Goal: Check status: Check status

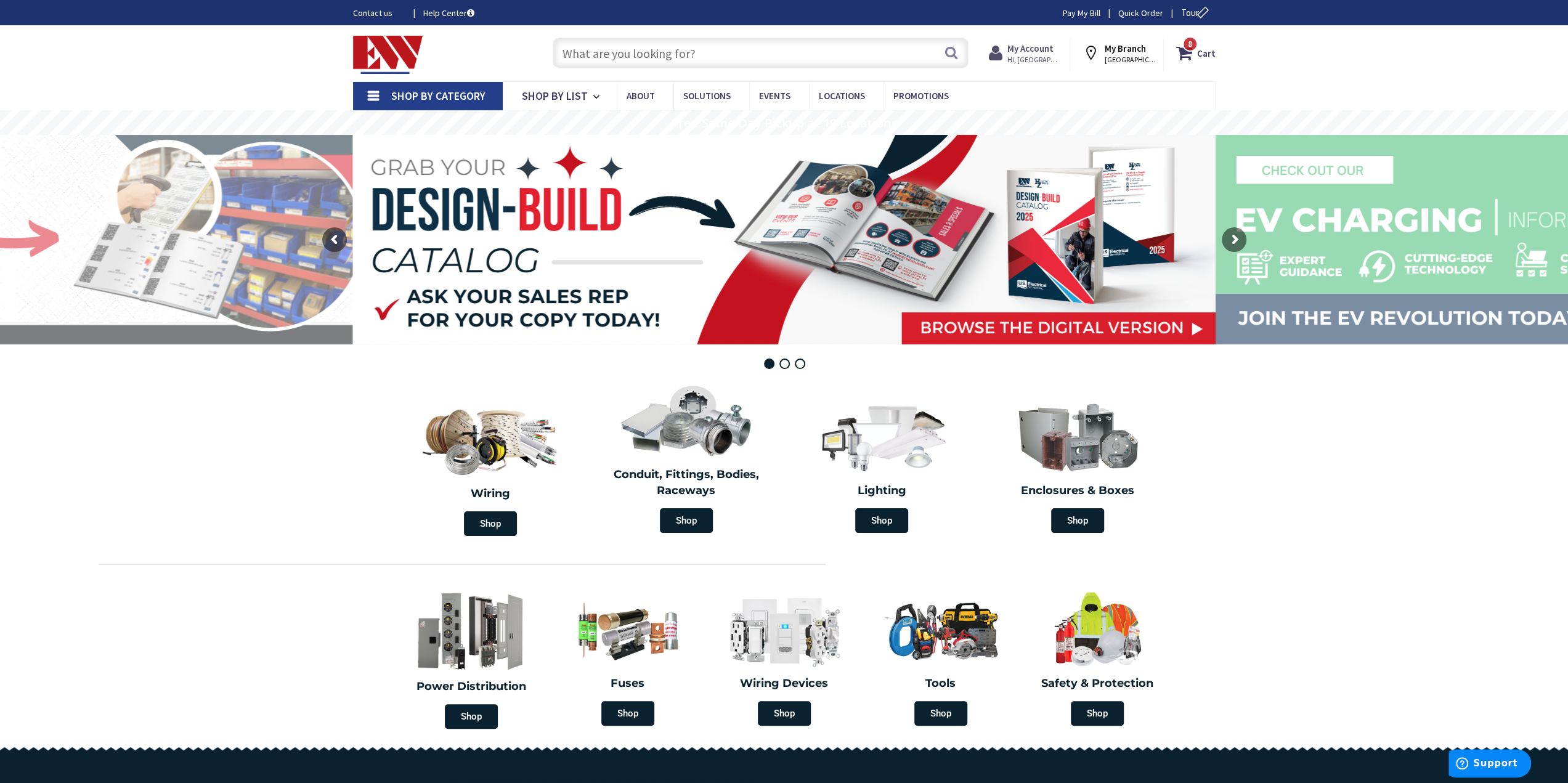
click at [1035, 44] on strong "My Account" at bounding box center [1031, 48] width 46 height 12
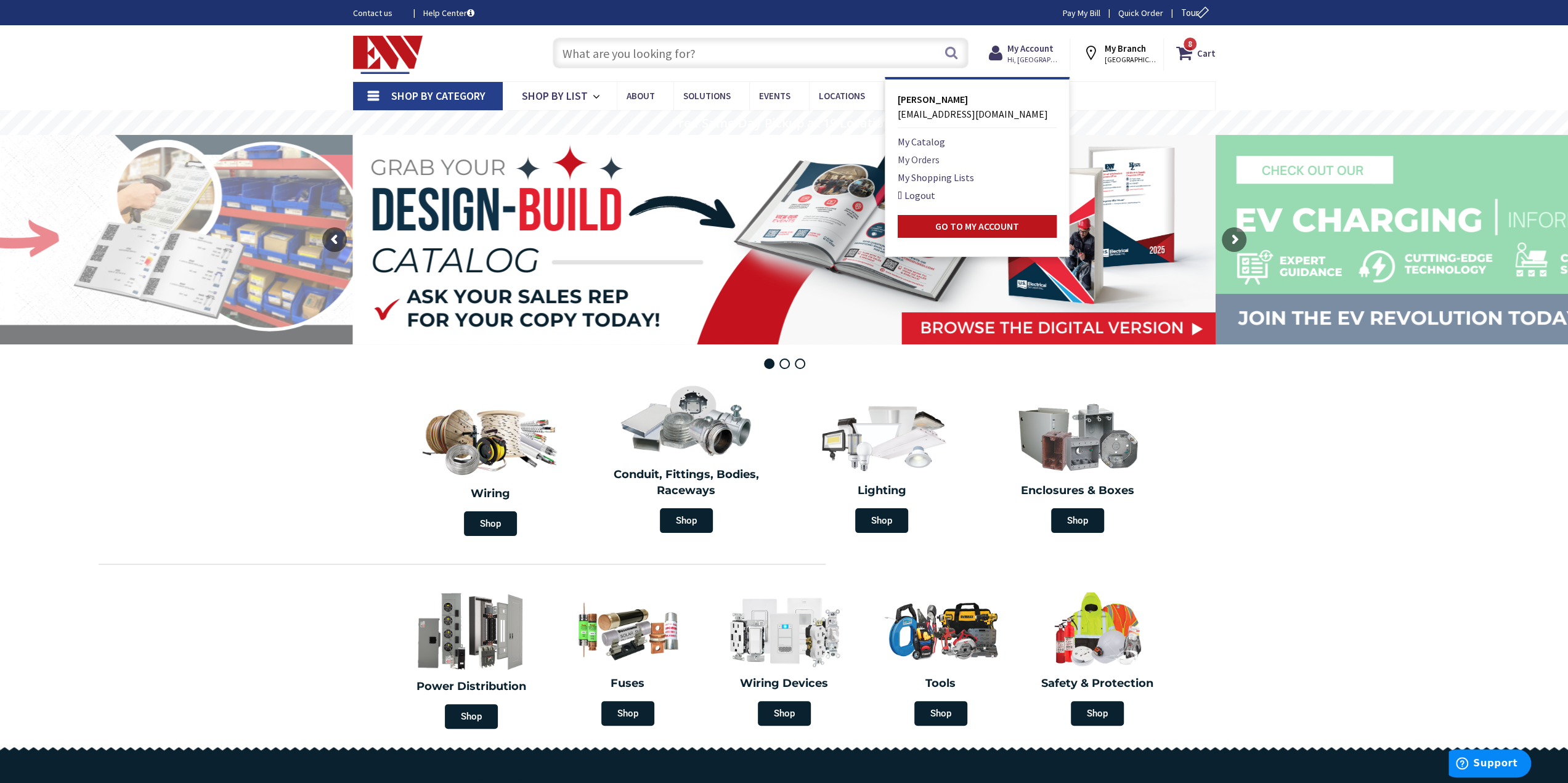
click at [916, 156] on link "My Orders" at bounding box center [919, 159] width 42 height 15
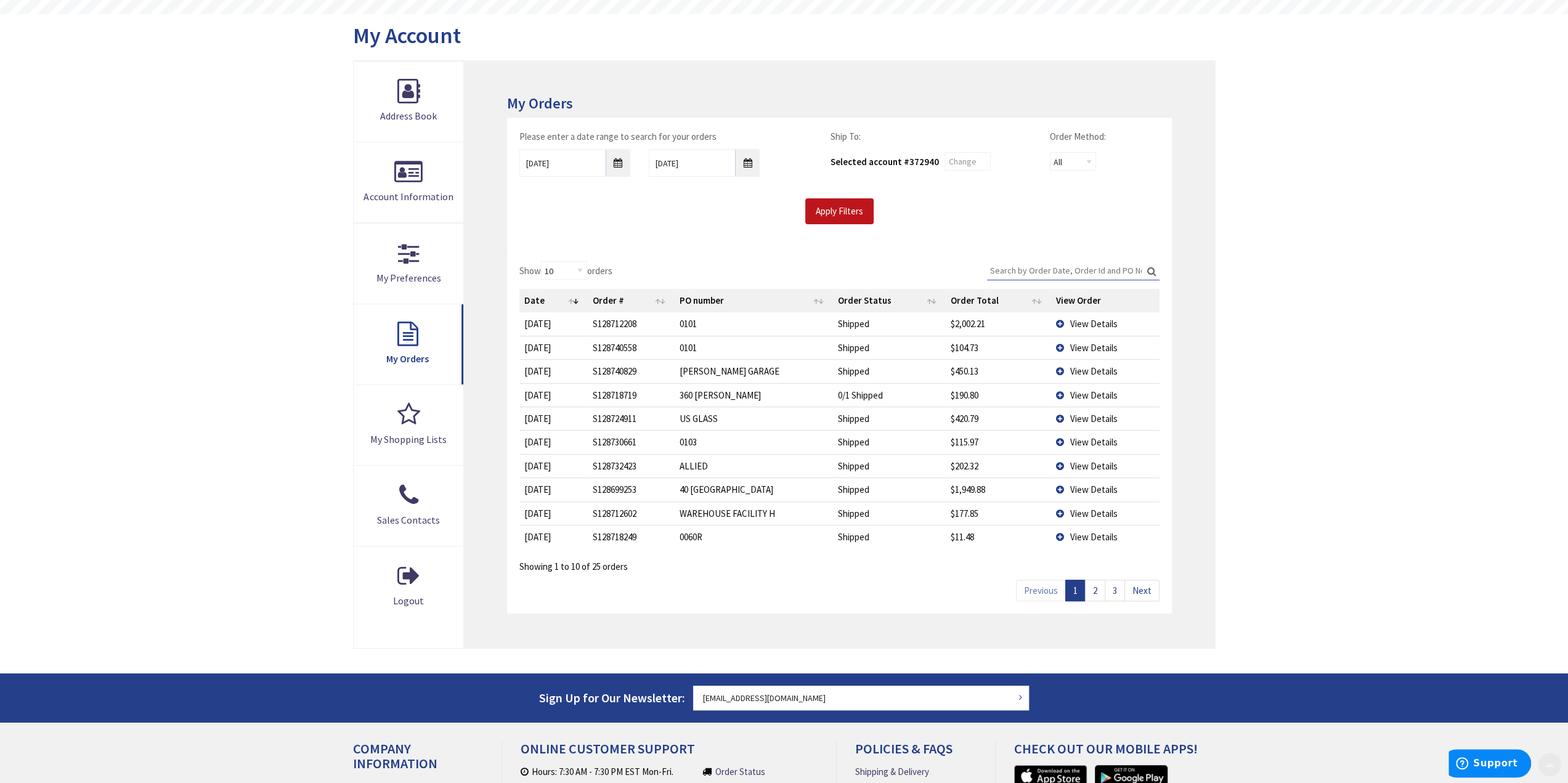
scroll to position [123, 0]
click at [1114, 318] on span "View Details" at bounding box center [1094, 323] width 47 height 12
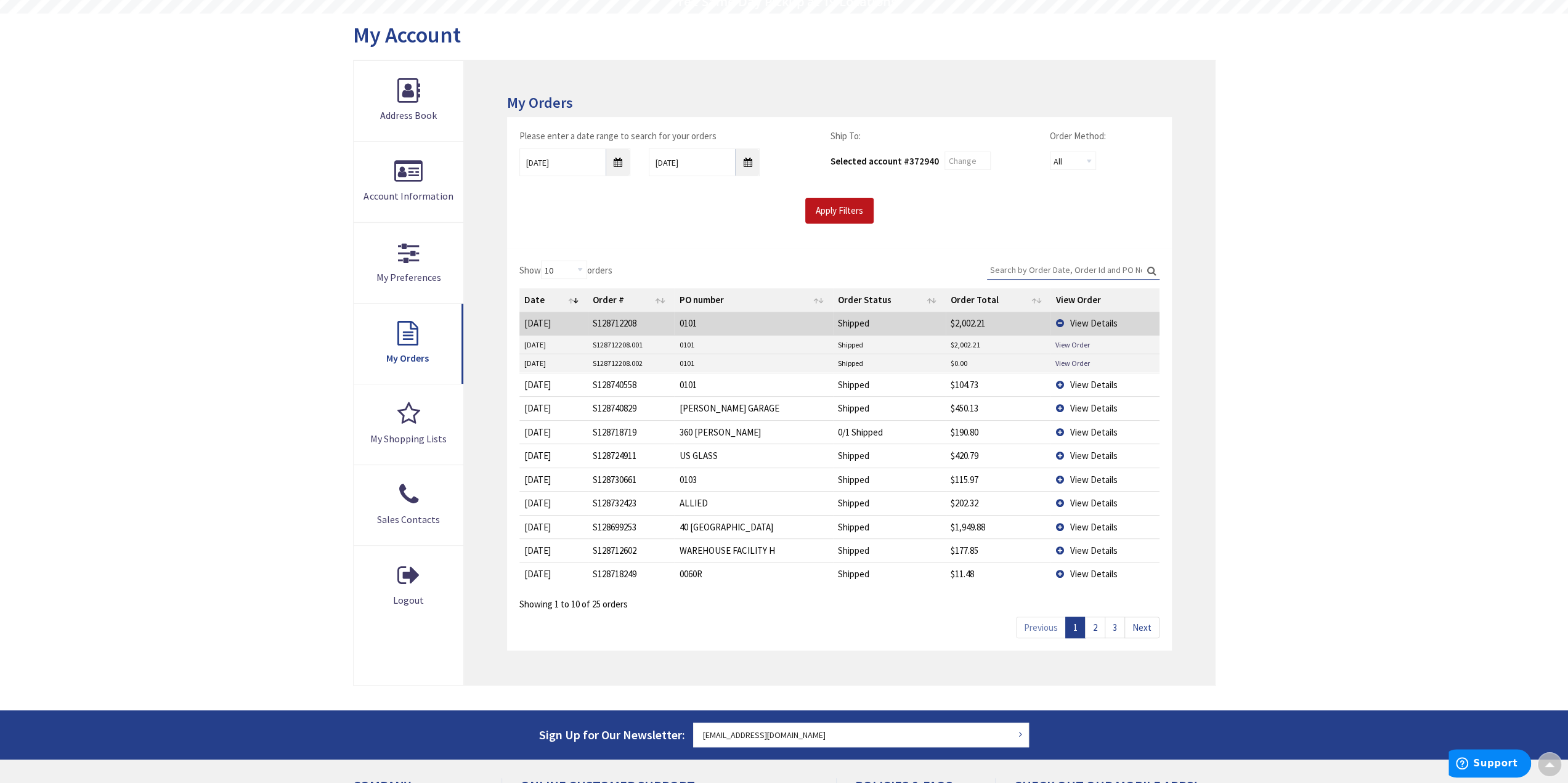
click at [1078, 405] on span "View Details" at bounding box center [1094, 408] width 47 height 12
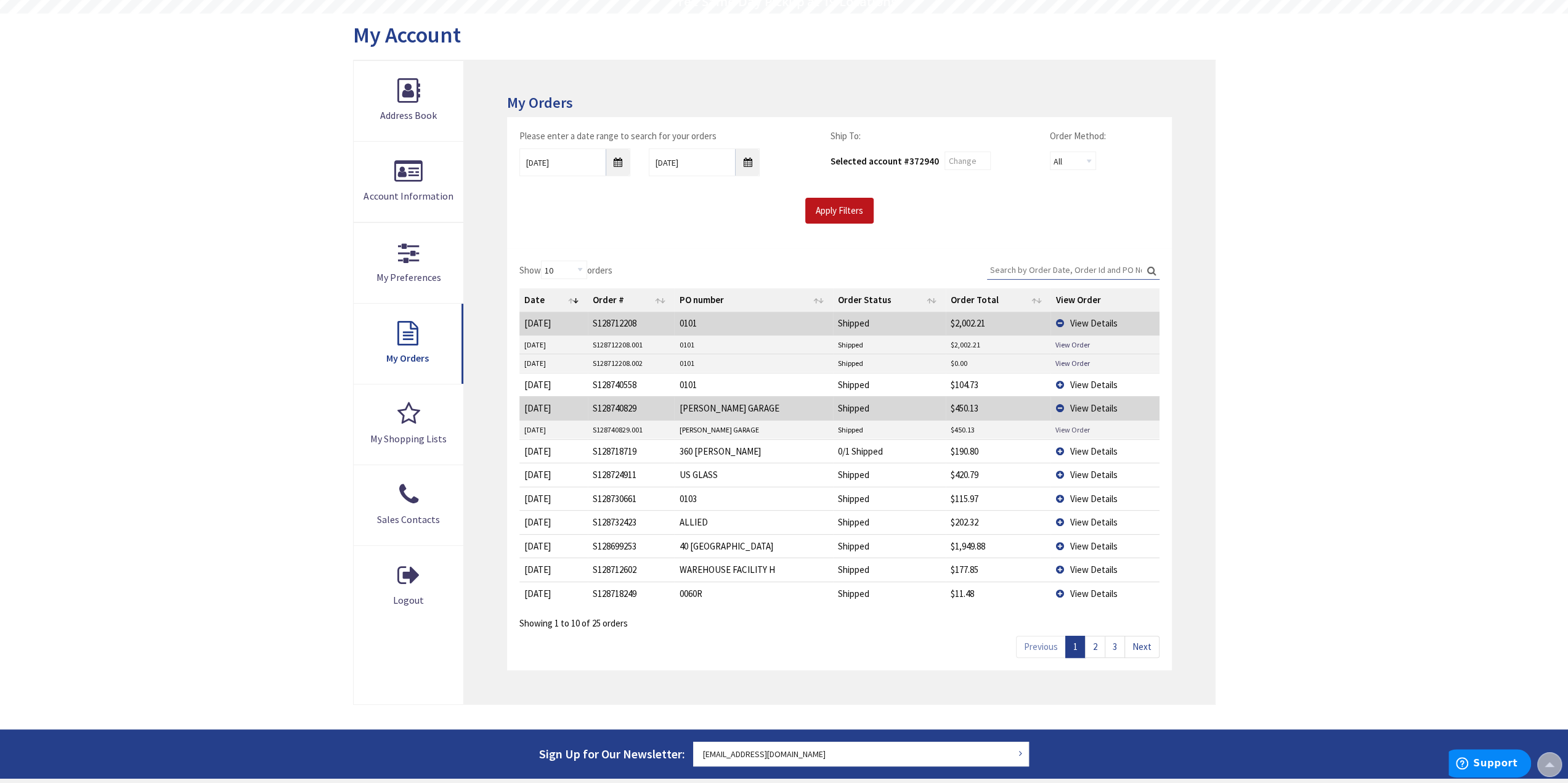
click at [1083, 427] on link "View Order" at bounding box center [1073, 429] width 35 height 10
click at [628, 169] on input "9/3/2025" at bounding box center [575, 162] width 111 height 28
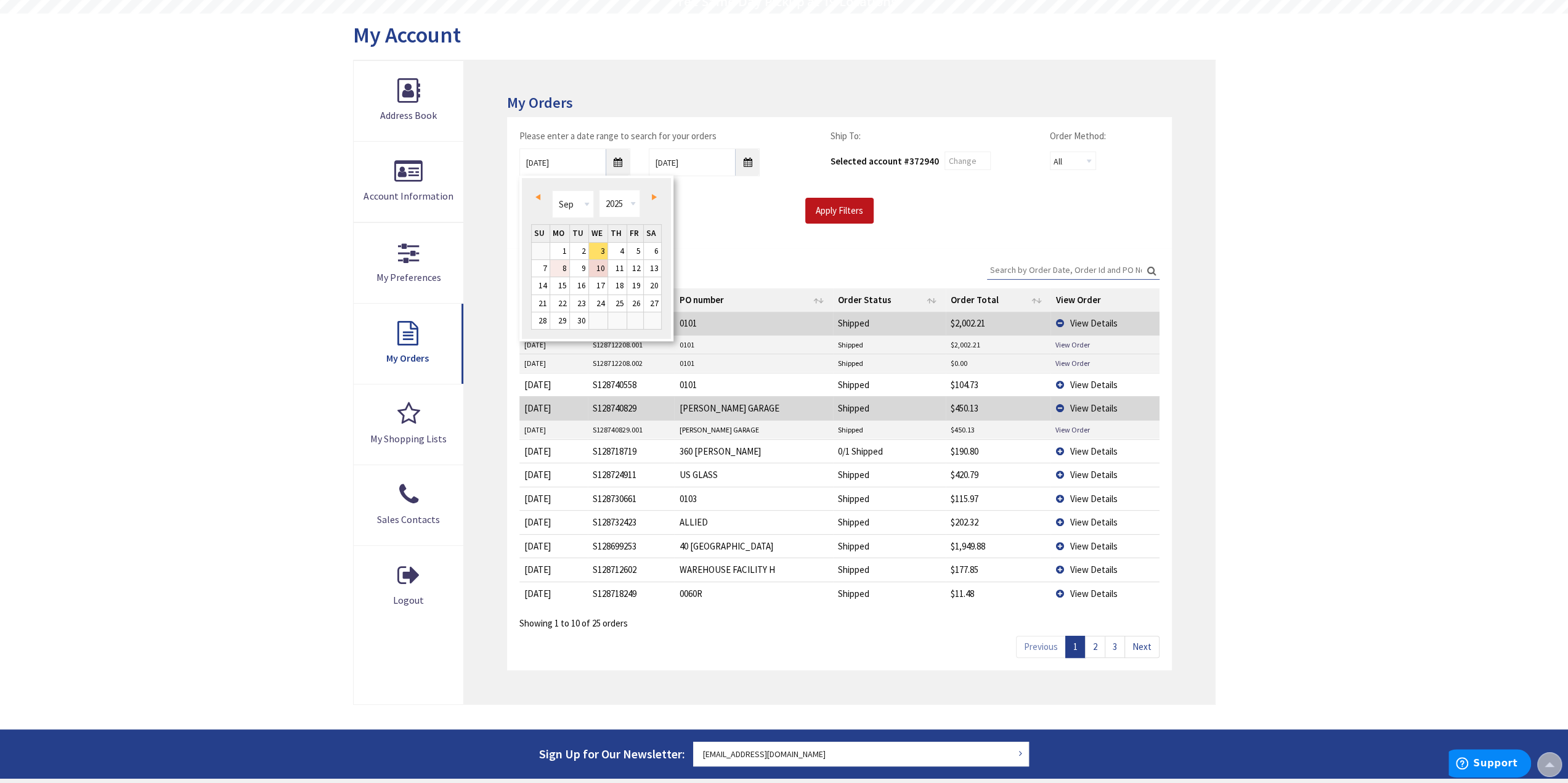
click at [563, 270] on link "8" at bounding box center [560, 268] width 19 height 17
type input "[DATE]"
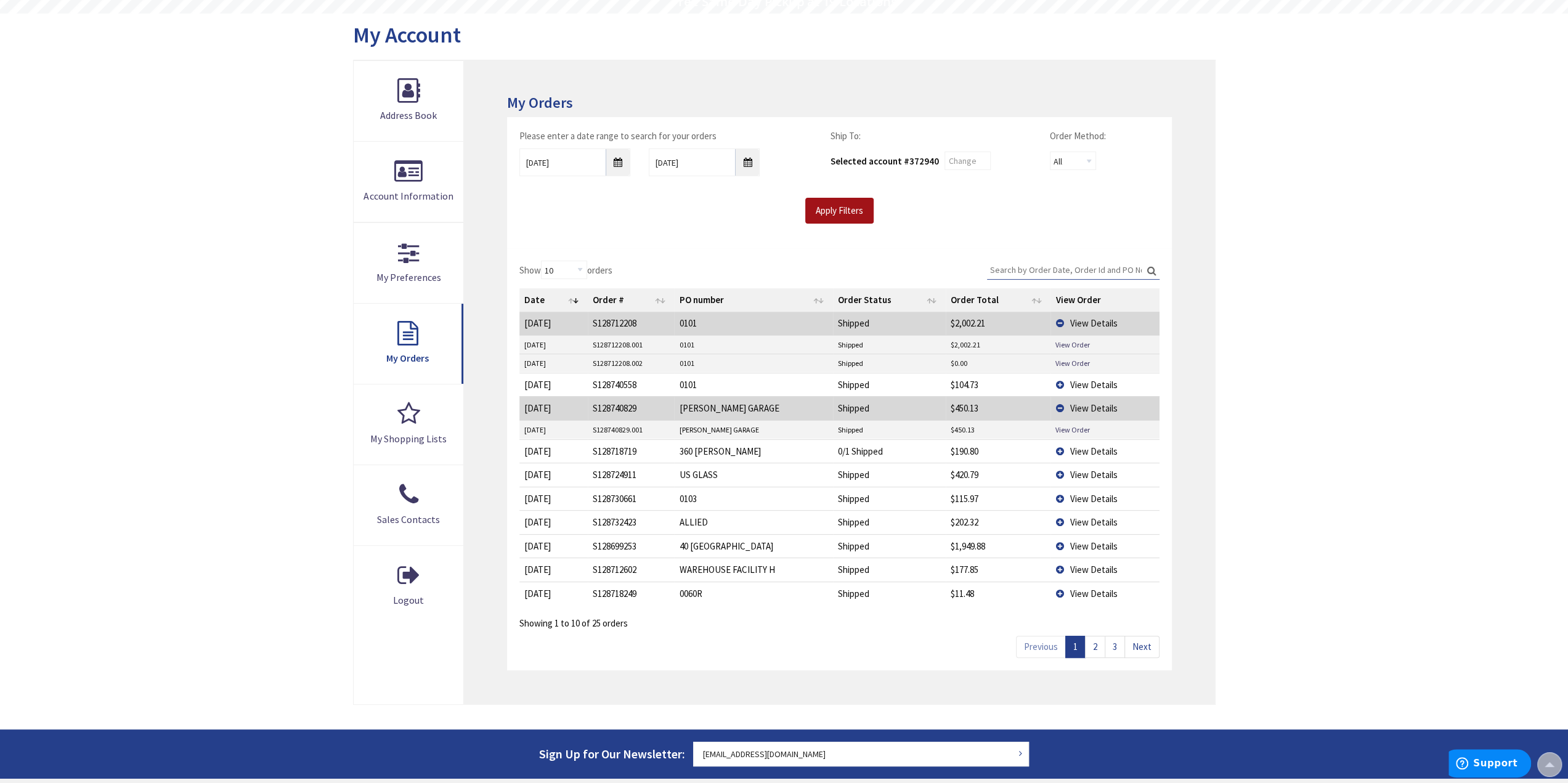
click at [861, 198] on input "Apply Filters" at bounding box center [839, 210] width 69 height 26
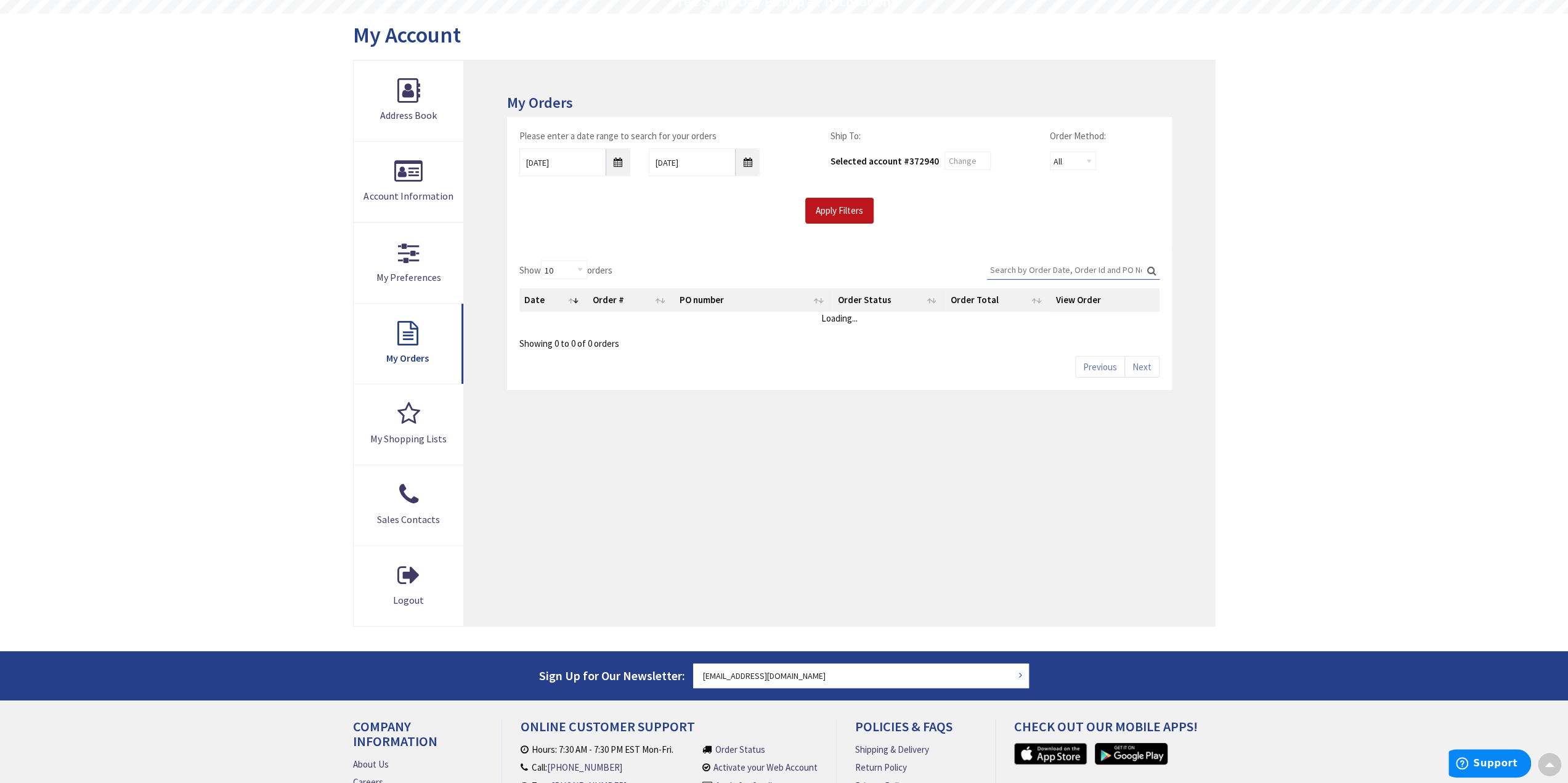
click at [884, 218] on div "Apply Filters" at bounding box center [839, 210] width 658 height 26
click at [846, 214] on input "Apply Filters" at bounding box center [839, 210] width 69 height 26
click at [842, 214] on input "Apply Filters" at bounding box center [839, 210] width 69 height 26
drag, startPoint x: 610, startPoint y: 157, endPoint x: 617, endPoint y: 157, distance: 7.0
click at [610, 157] on input "[DATE]" at bounding box center [575, 162] width 111 height 28
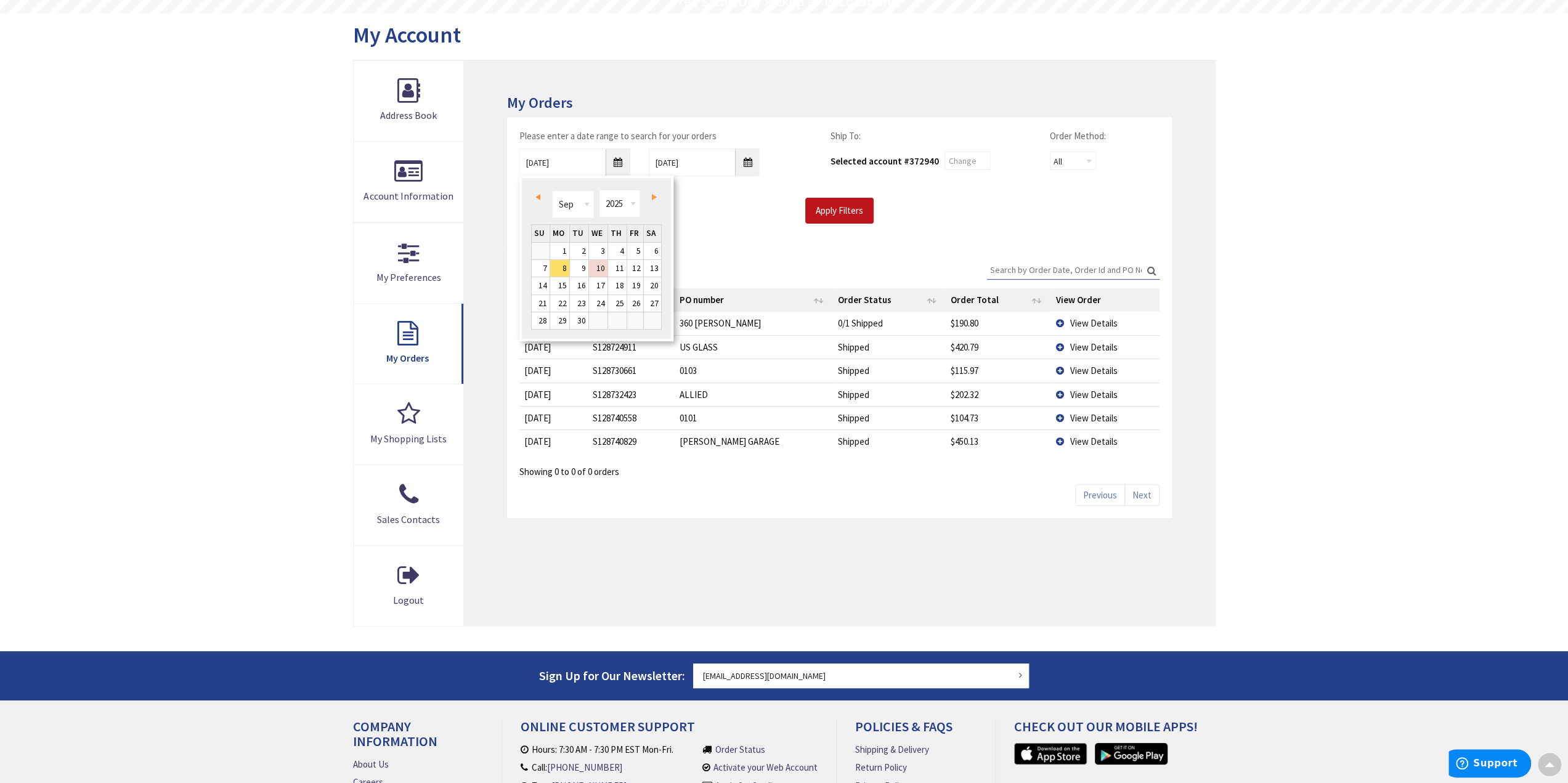
click at [763, 230] on div "Please enter a date range to search for your orders 09/08/2025 9/10/2025 Ship T…" at bounding box center [839, 182] width 664 height 131
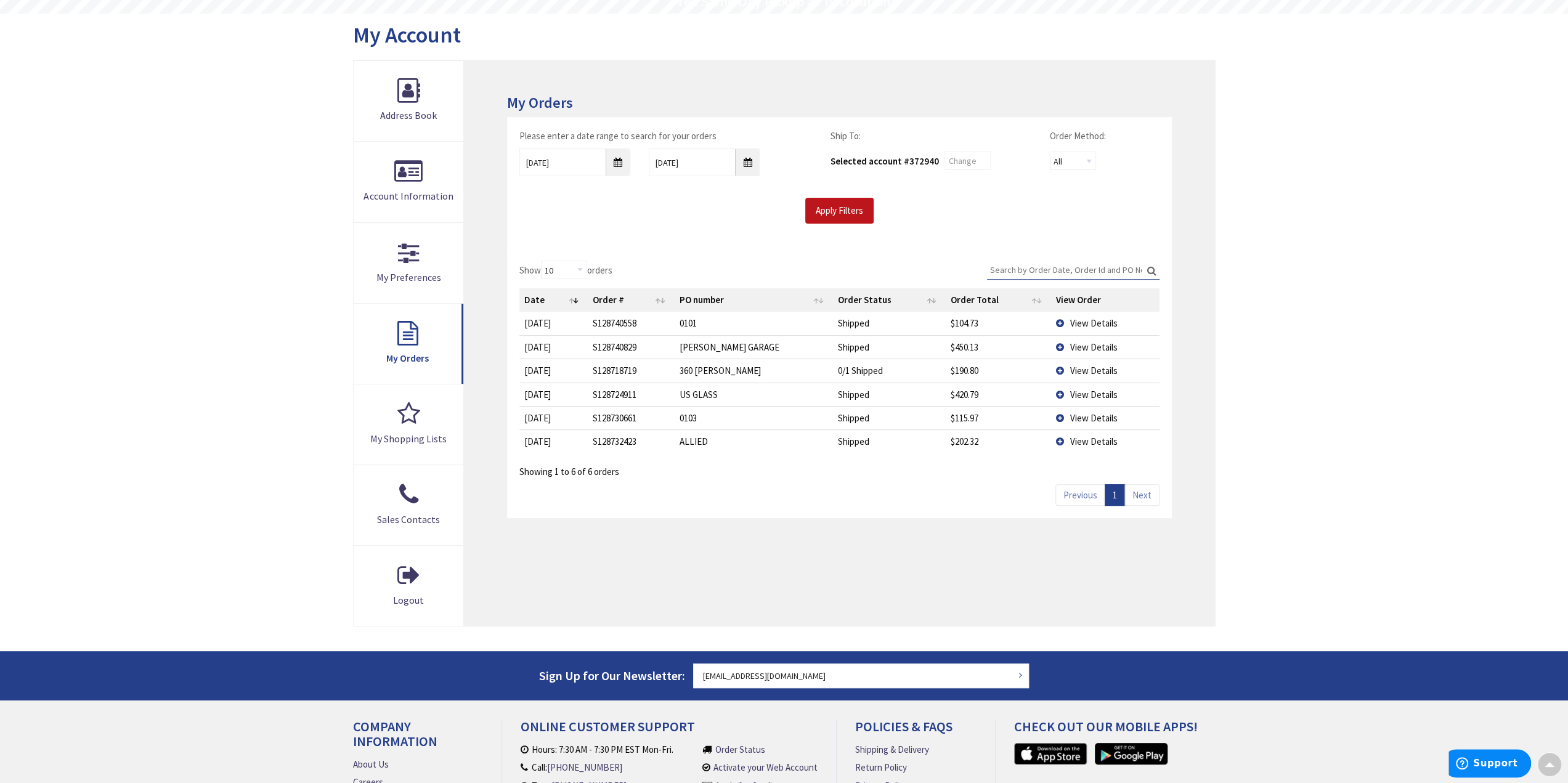
click at [1076, 318] on span "View Details" at bounding box center [1094, 323] width 47 height 12
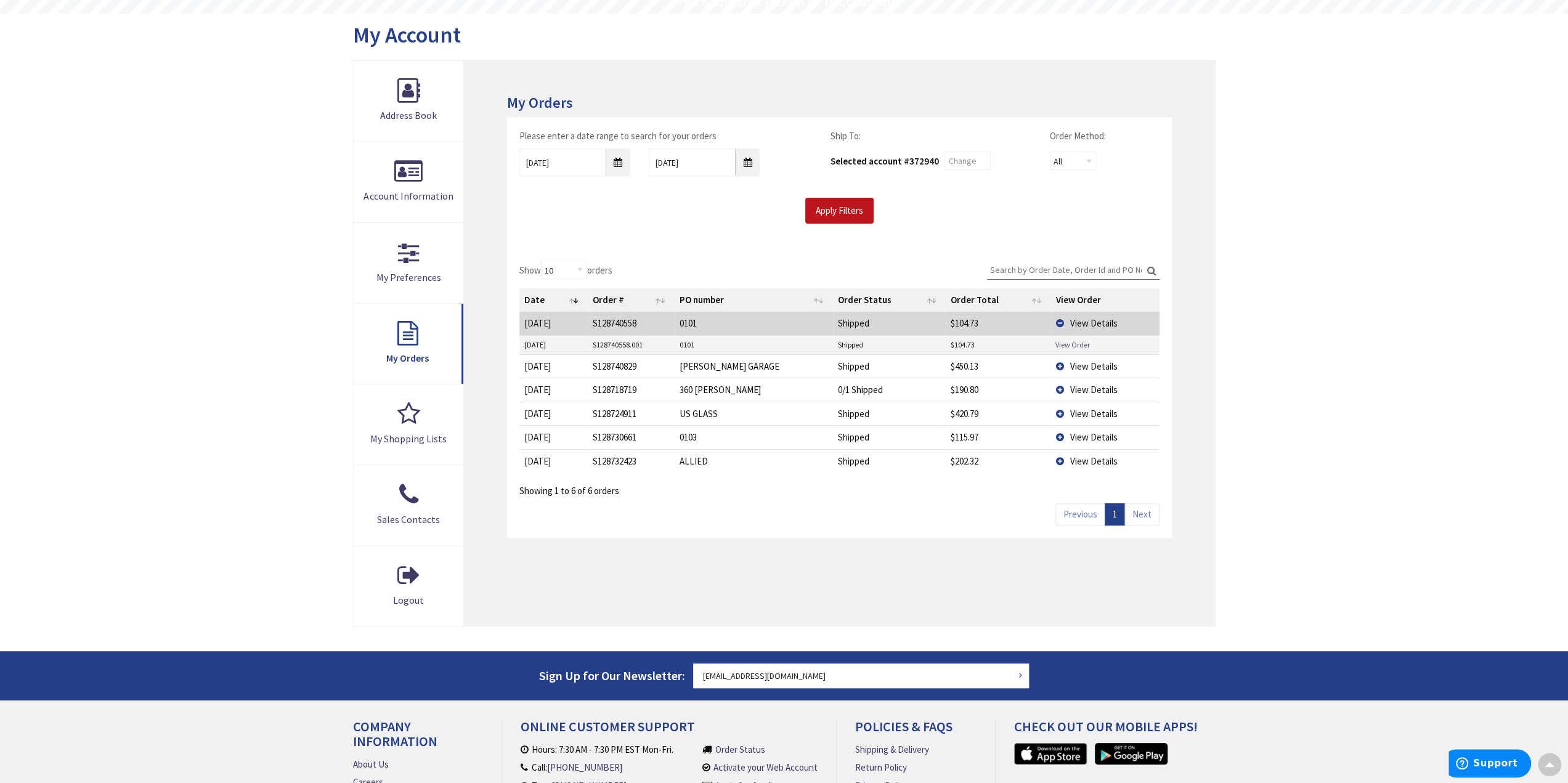
click at [1077, 343] on link "View Order" at bounding box center [1073, 345] width 35 height 10
click at [1087, 408] on span "View Details" at bounding box center [1094, 413] width 47 height 12
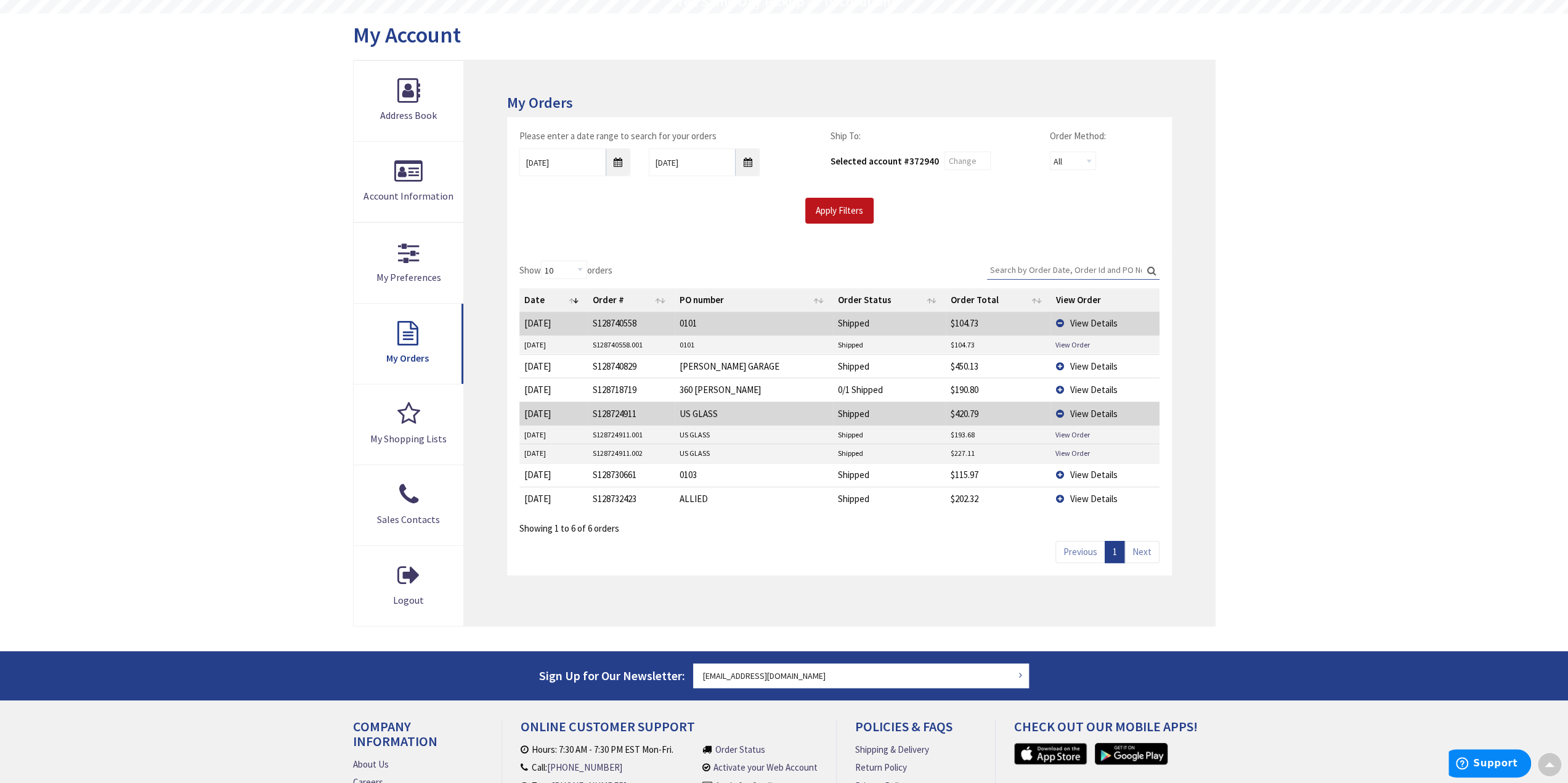
click at [1089, 469] on span "View Details" at bounding box center [1094, 474] width 47 height 12
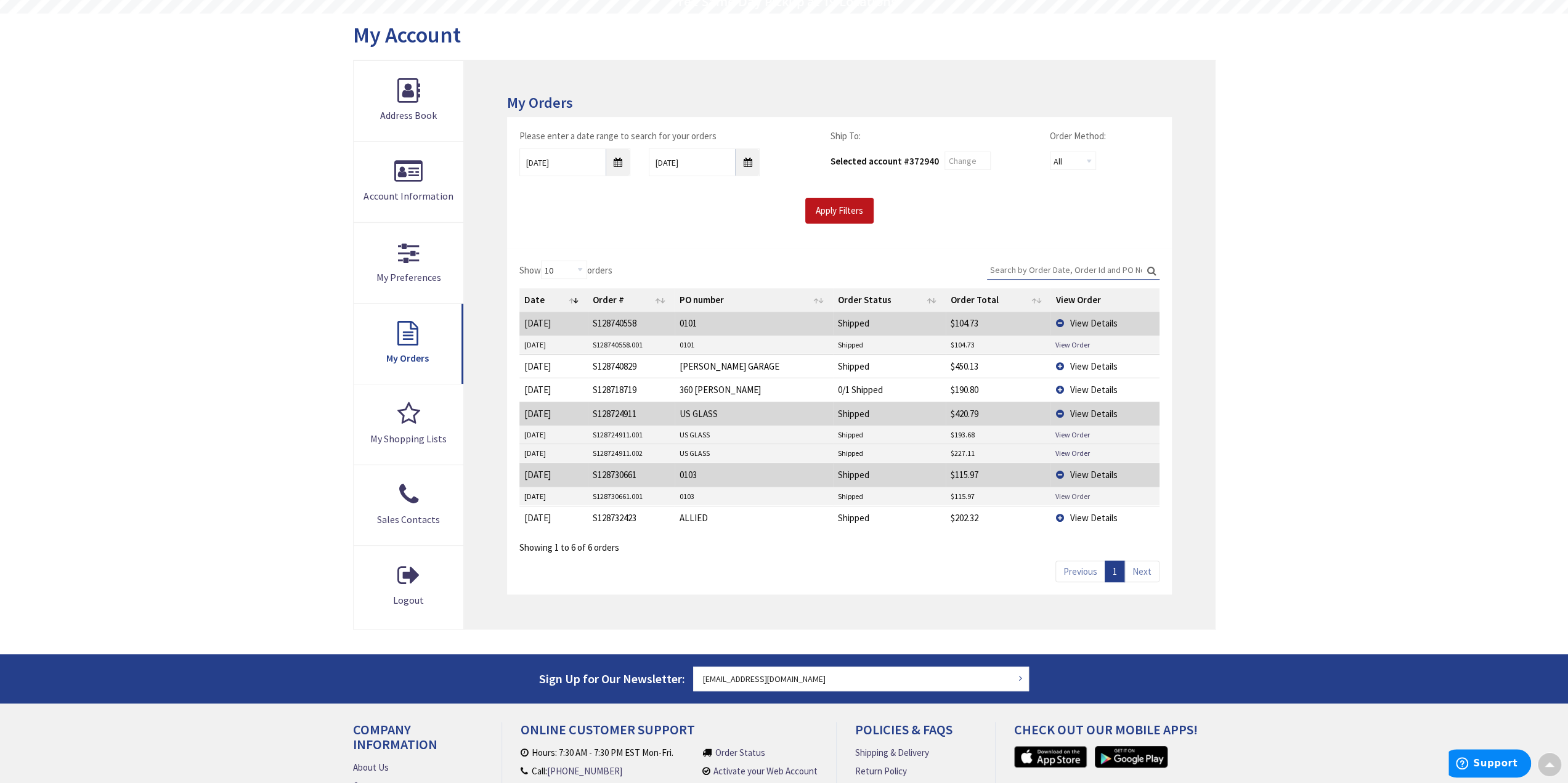
click at [1078, 491] on link "View Order" at bounding box center [1073, 496] width 35 height 10
click at [1080, 522] on td "View Details" at bounding box center [1105, 518] width 108 height 24
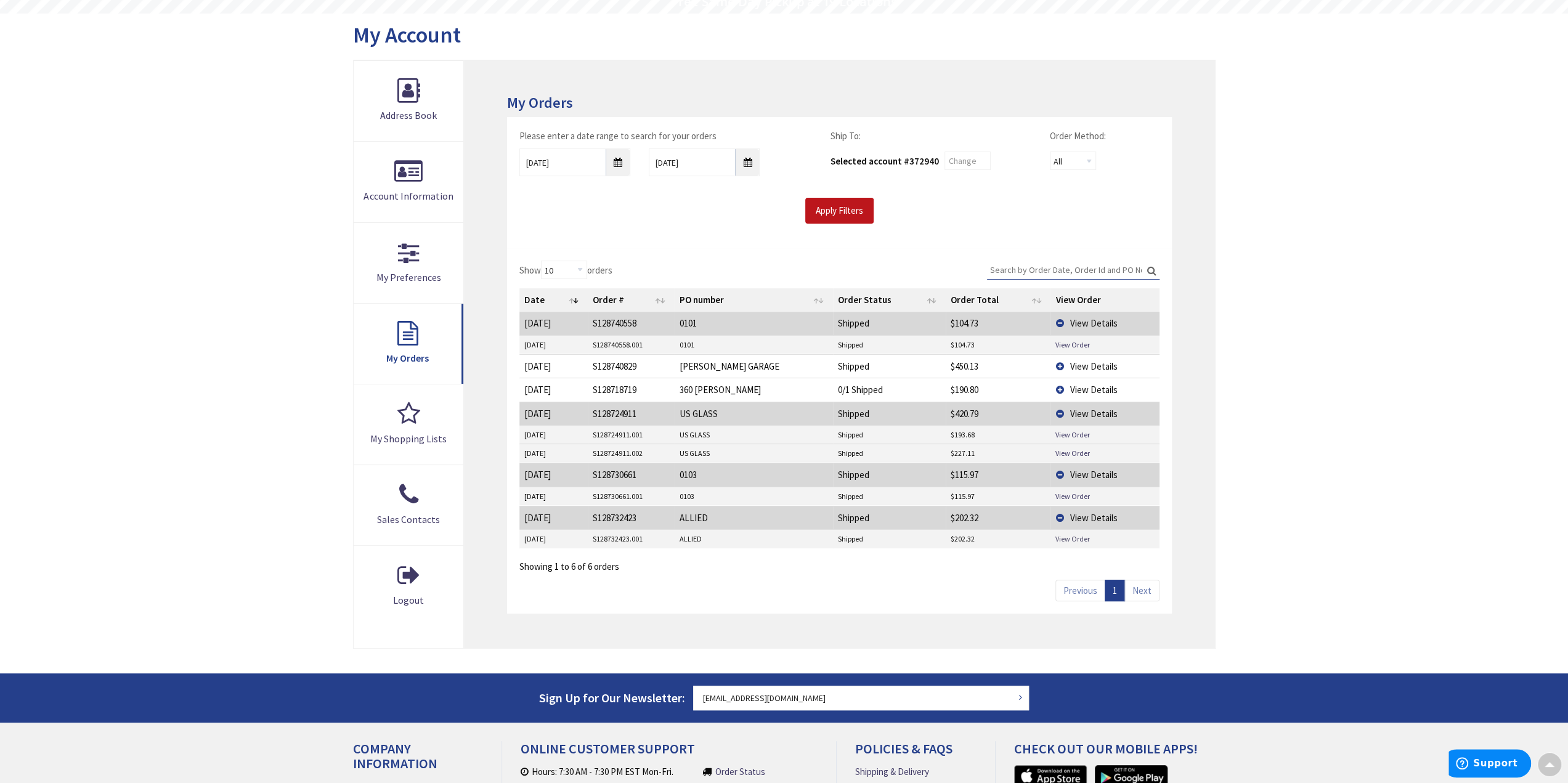
click at [1081, 539] on link "View Order" at bounding box center [1073, 538] width 35 height 10
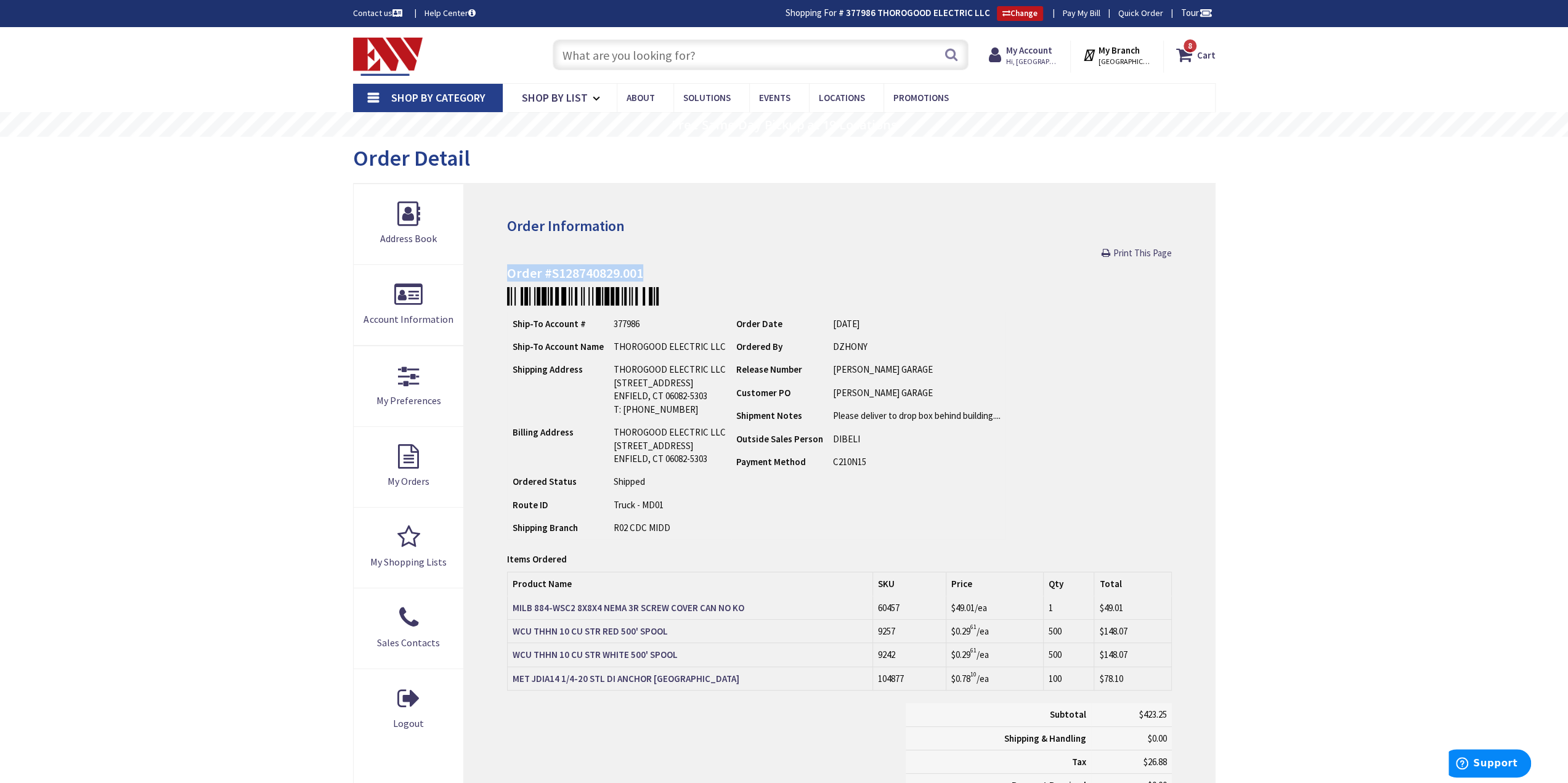
drag, startPoint x: 655, startPoint y: 266, endPoint x: 506, endPoint y: 273, distance: 149.2
click at [506, 273] on div "Order Information Print This Page Order #S128740829.001 Ship-To Account # 37798…" at bounding box center [839, 526] width 750 height 685
copy h4 "Order #S128740829.001"
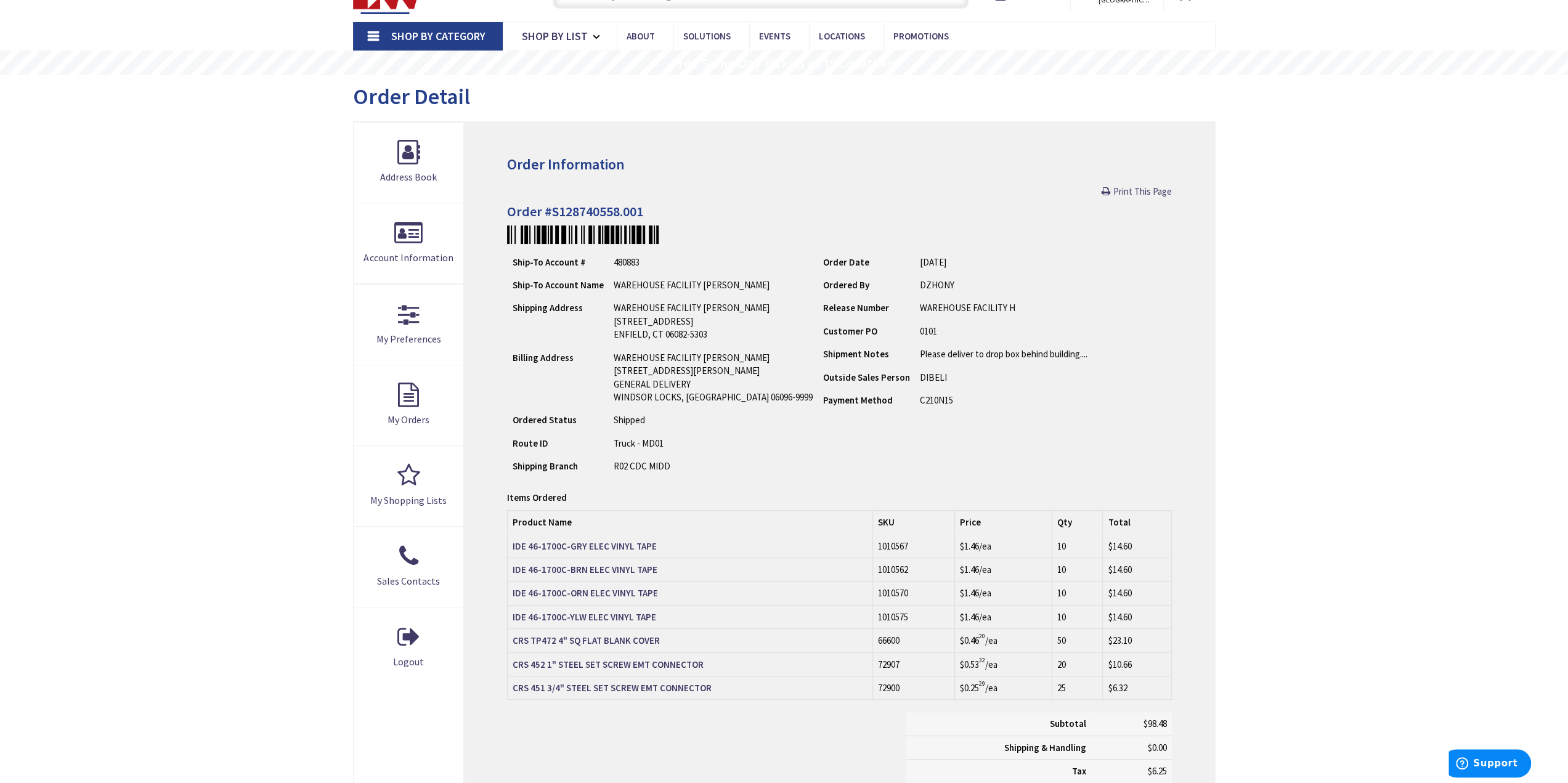
scroll to position [124, 0]
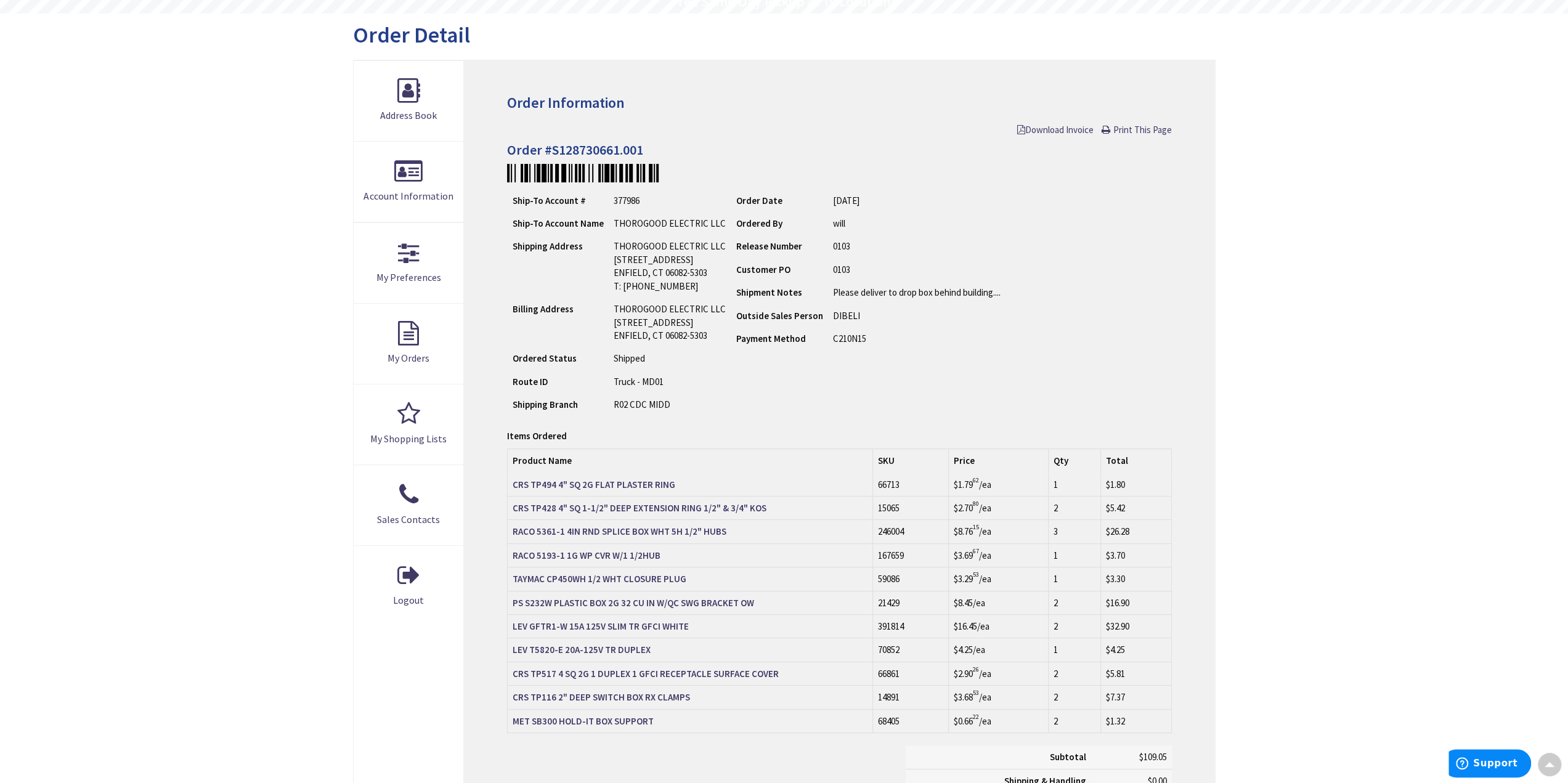
scroll to position [124, 0]
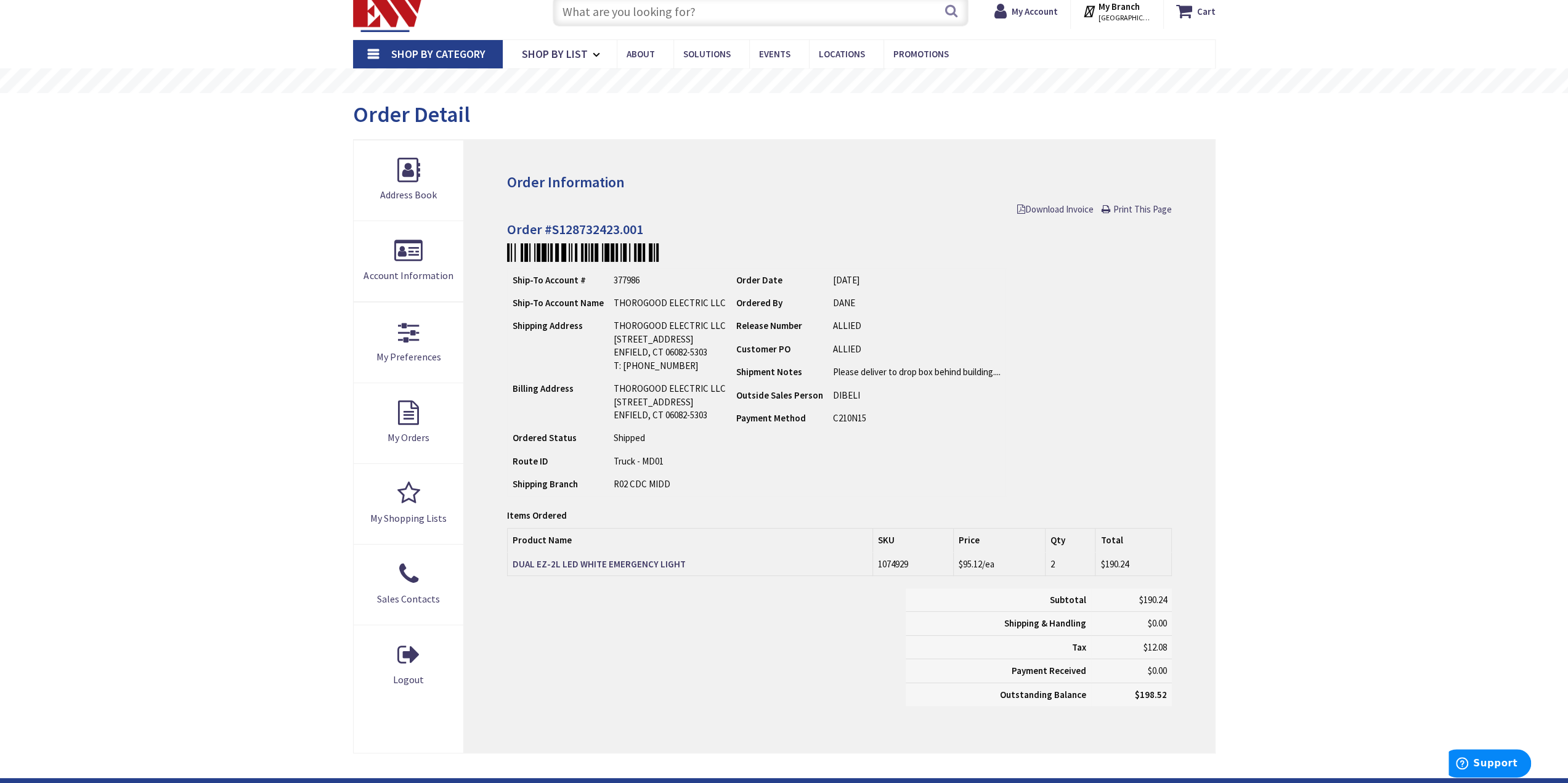
scroll to position [62, 0]
